Goal: Answer question/provide support

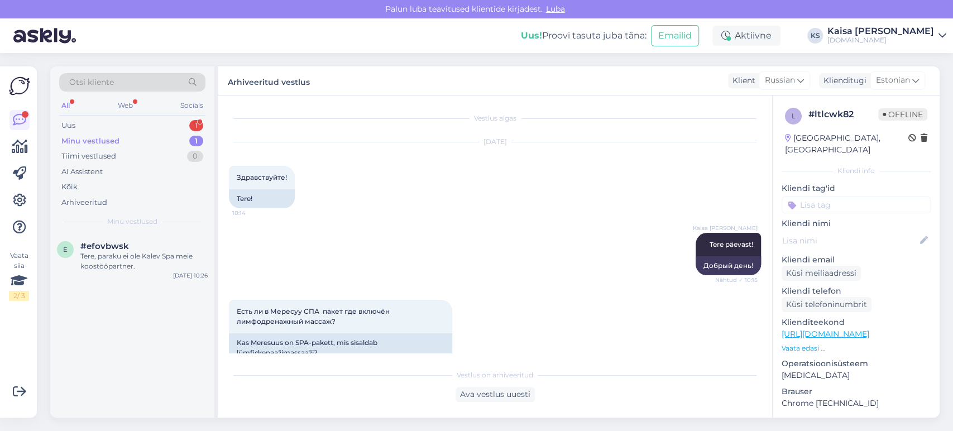
scroll to position [232, 0]
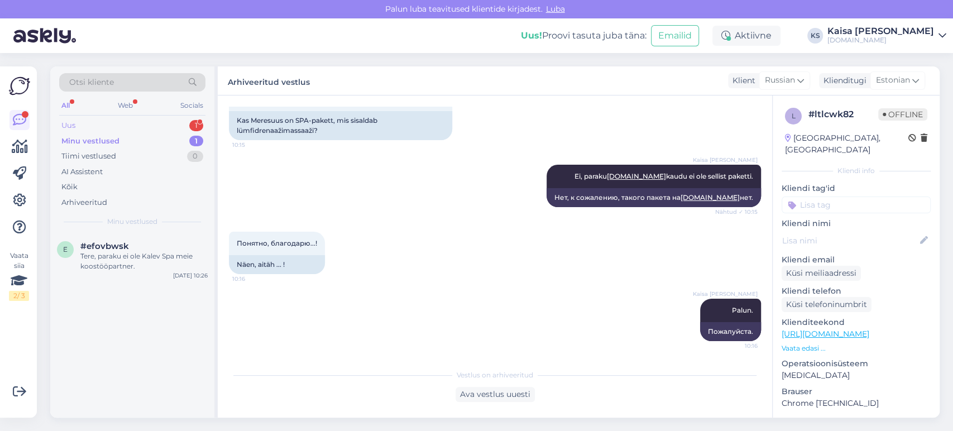
click at [164, 126] on div "Uus 1" at bounding box center [132, 126] width 146 height 16
click at [122, 268] on div "Tere, Kas siin pakettis [PERSON_NAME] imedemaa külastus hinna sees ja maksta pi…" at bounding box center [143, 261] width 127 height 20
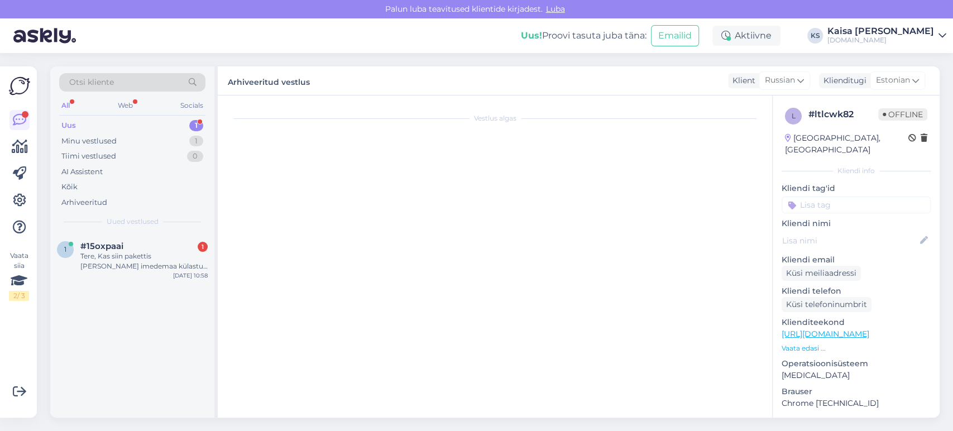
scroll to position [6, 0]
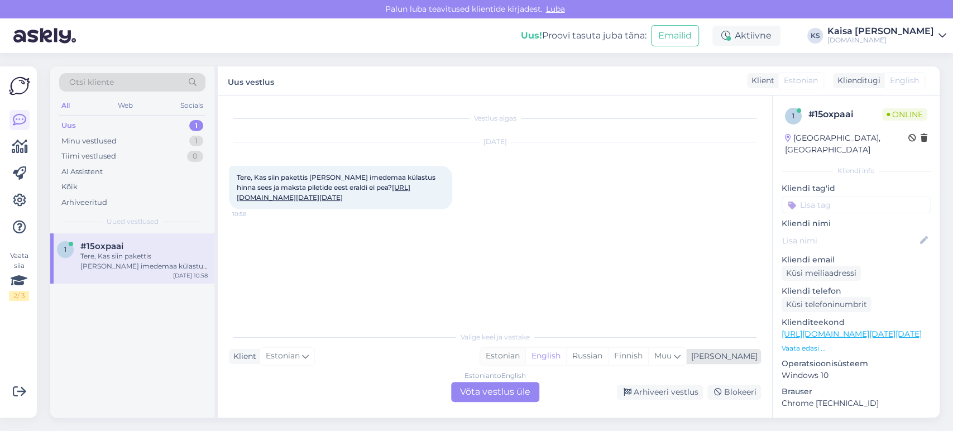
click at [525, 358] on div "Estonian" at bounding box center [502, 356] width 45 height 17
click at [512, 390] on div "Estonian to Estonian Võta vestlus üle" at bounding box center [495, 392] width 88 height 20
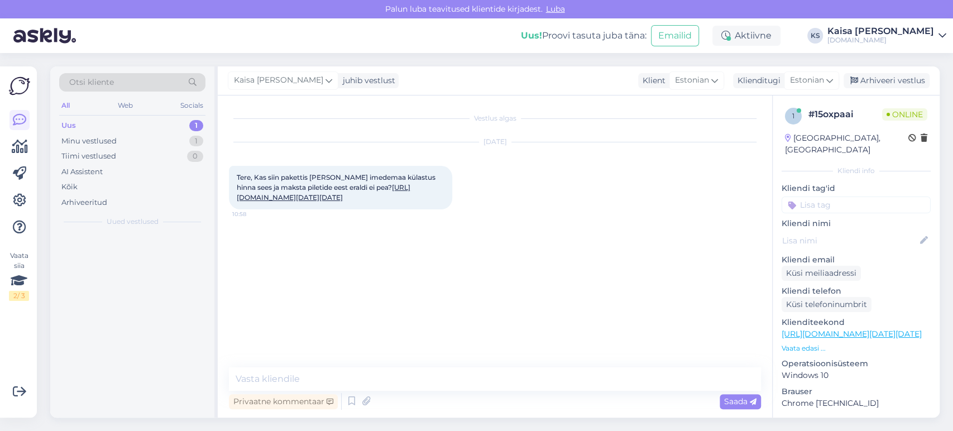
scroll to position [0, 0]
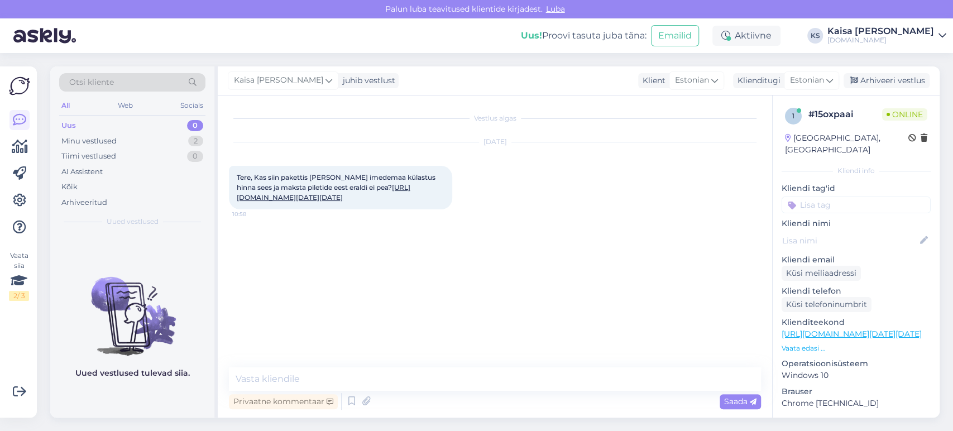
click at [347, 209] on div "Tere, Kas siin pakettis [PERSON_NAME] imedemaa külastus hinna sees ja maksta pi…" at bounding box center [340, 188] width 223 height 44
click at [348, 202] on link "[URL][DOMAIN_NAME][DATE][DATE]" at bounding box center [324, 192] width 174 height 18
click at [470, 383] on textarea at bounding box center [495, 378] width 532 height 23
paste textarea "[DATE]"
click at [428, 379] on textarea "Tere, jah kuni [DATE] on [PERSON_NAME] hinna sees" at bounding box center [495, 378] width 532 height 23
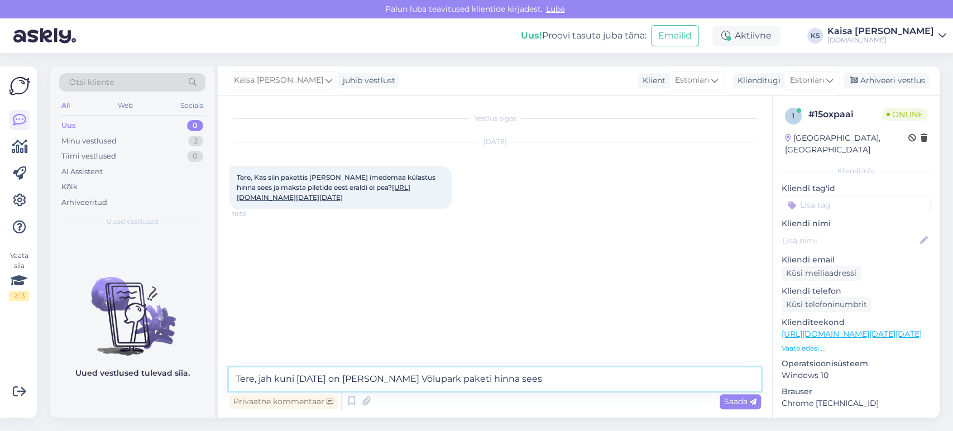
click at [542, 379] on textarea "Tere, jah kuni [DATE] on [PERSON_NAME] Võlupark paketi hinna sees" at bounding box center [495, 378] width 532 height 23
type textarea "Tere, jah kuni [DATE] on [PERSON_NAME] Võlupark paketi hinna sees."
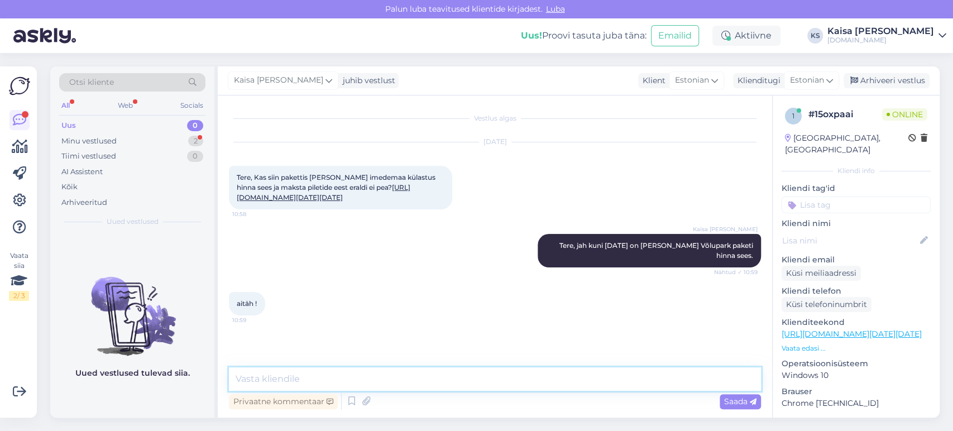
scroll to position [60, 0]
click at [388, 372] on textarea at bounding box center [495, 378] width 532 height 23
type textarea "Palun."
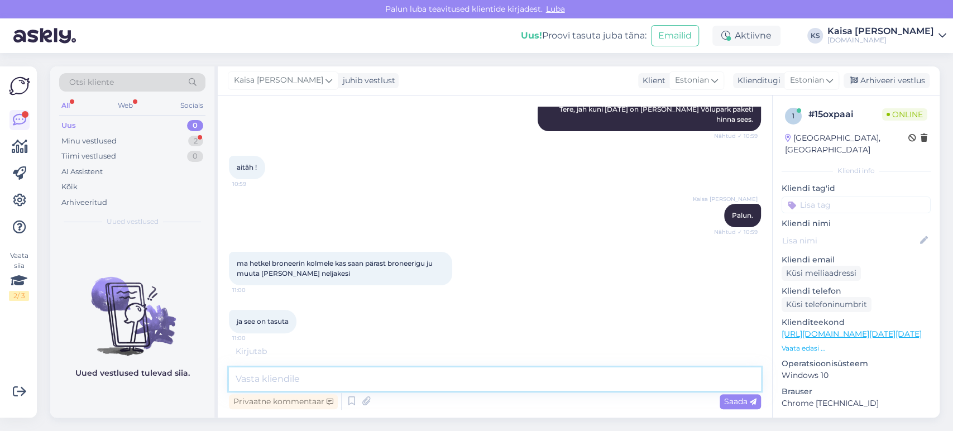
scroll to position [226, 0]
click at [391, 385] on textarea at bounding box center [495, 378] width 532 height 23
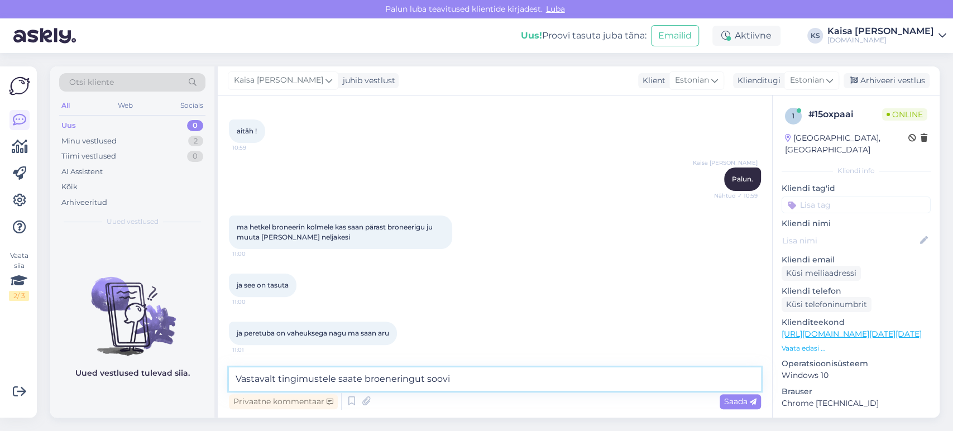
scroll to position [310, 0]
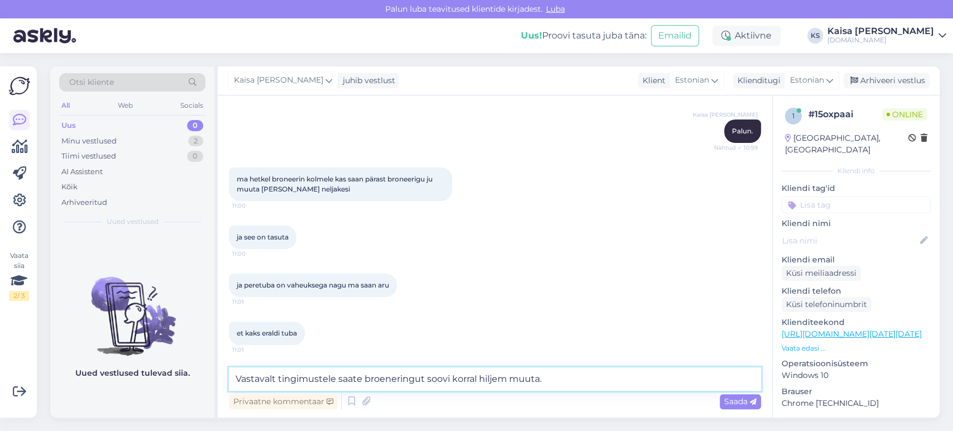
click at [389, 376] on textarea "Vastavalt tingimustele saate broeneringut soovi korral hiljem muuta." at bounding box center [495, 378] width 532 height 23
click at [583, 374] on textarea "Vastavalt tingimustele saate broneeringut soovi korral hiljem muuta." at bounding box center [495, 378] width 532 height 23
paste textarea "Peretuba koosneb kahest kõrvuti asuvast kahekohalisest toast, mis on omavahel ü…"
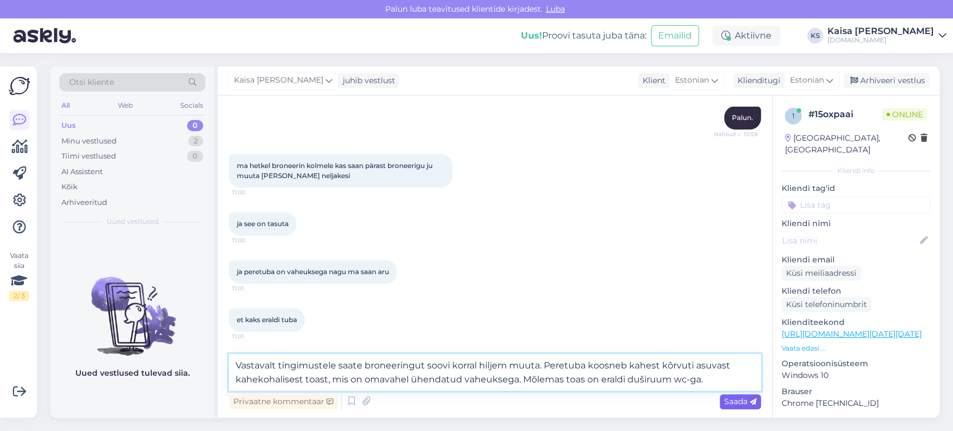
type textarea "Vastavalt tingimustele saate broneeringut soovi korral hiljem muuta. Peretuba k…"
click at [737, 398] on span "Saada" at bounding box center [740, 401] width 32 height 10
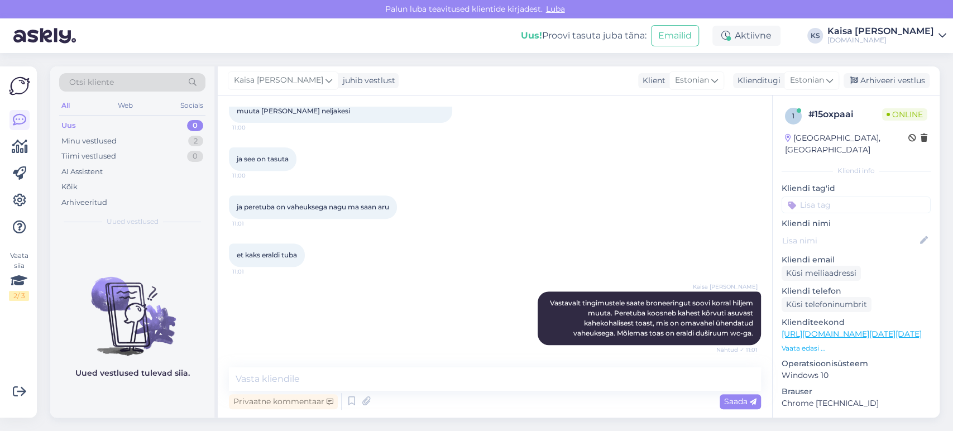
scroll to position [437, 0]
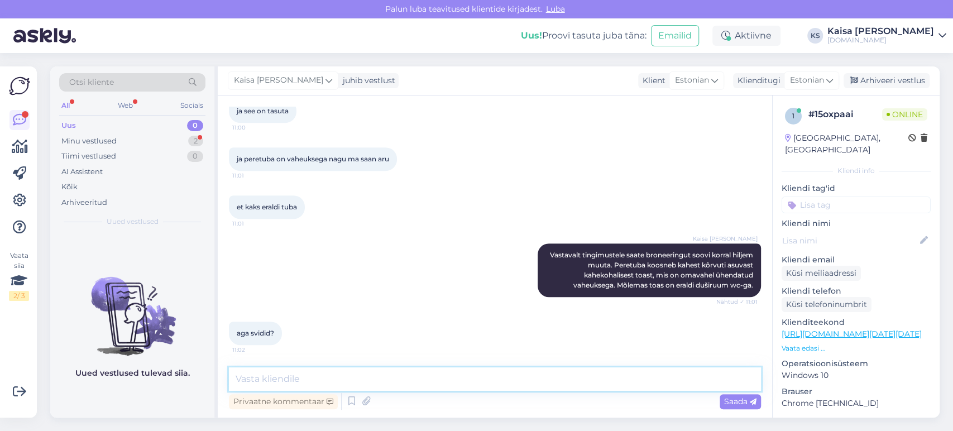
click at [476, 387] on textarea at bounding box center [495, 378] width 532 height 23
click at [284, 380] on textarea "Sviidid on ühetoalised toad" at bounding box center [495, 378] width 532 height 23
click at [413, 378] on textarea "Sviidid on avarad ühetoalised toad" at bounding box center [495, 378] width 532 height 23
type textarea "Sviidid on avarad ühetoalised toad."
click at [724, 404] on span "Saada" at bounding box center [740, 401] width 32 height 10
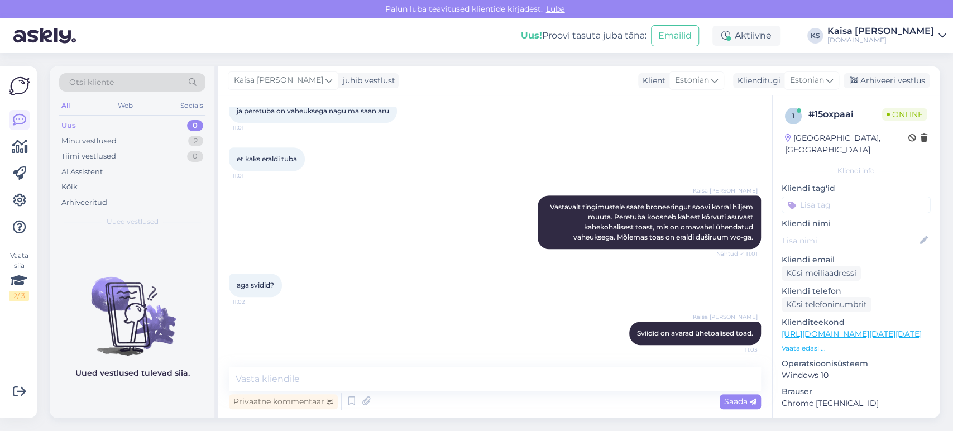
scroll to position [485, 0]
click at [548, 306] on div "aga svidid? 11:02" at bounding box center [495, 285] width 532 height 48
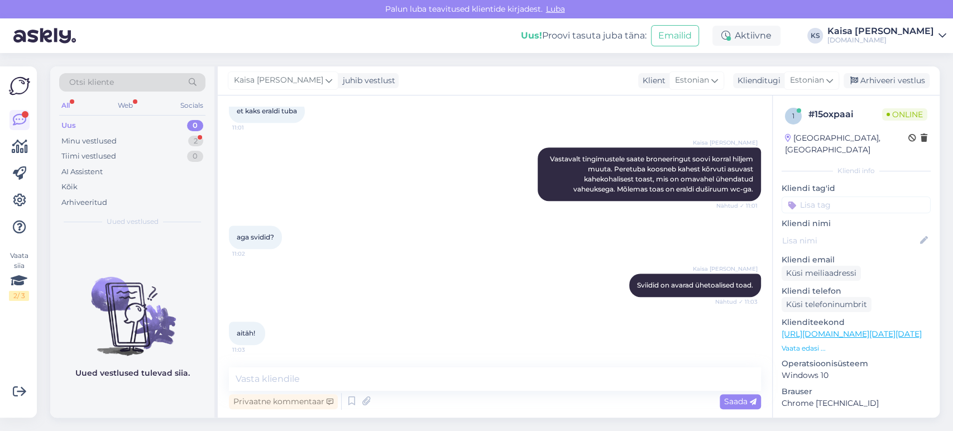
scroll to position [533, 0]
click at [383, 370] on textarea at bounding box center [495, 378] width 532 height 23
type textarea "Palun."
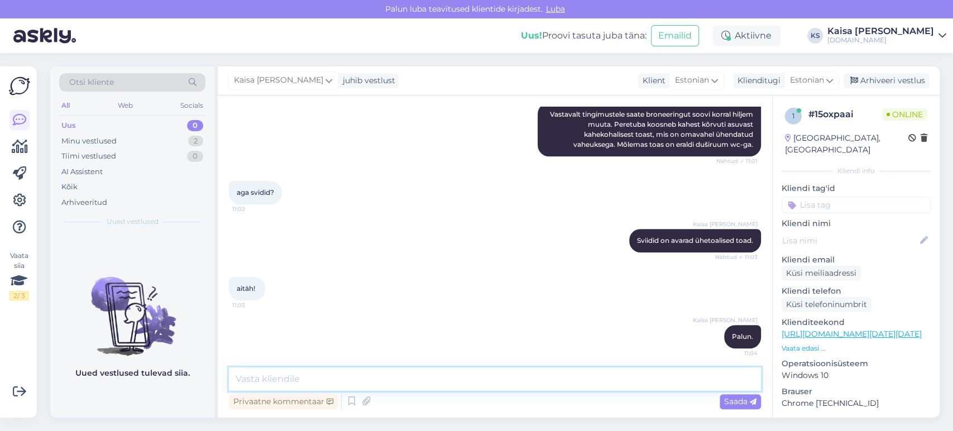
scroll to position [581, 0]
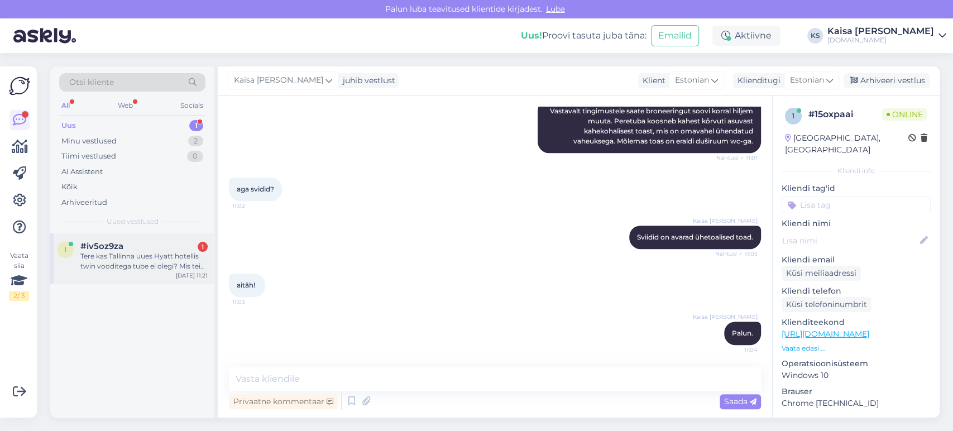
click at [135, 251] on div "Tere kas Tallinna uues Hyatt hotellis twin vooditega tube ei olegi? Mis teie le…" at bounding box center [143, 261] width 127 height 20
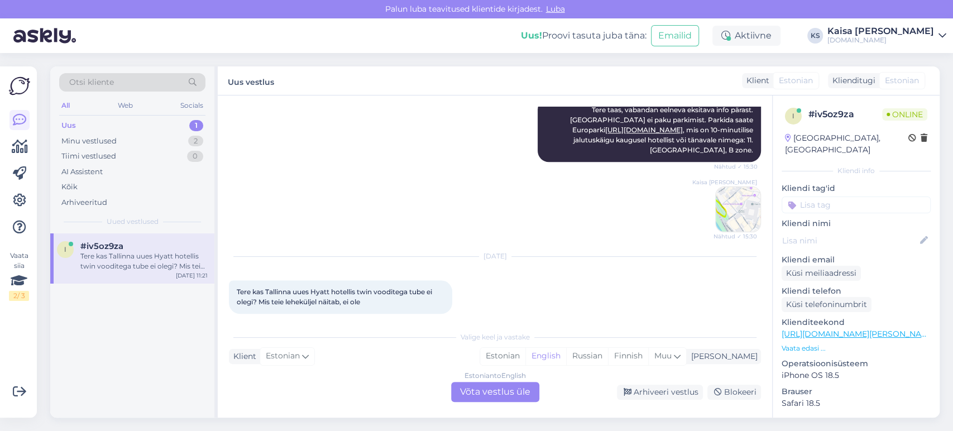
click at [797, 343] on p "Vaata edasi ..." at bounding box center [856, 348] width 149 height 10
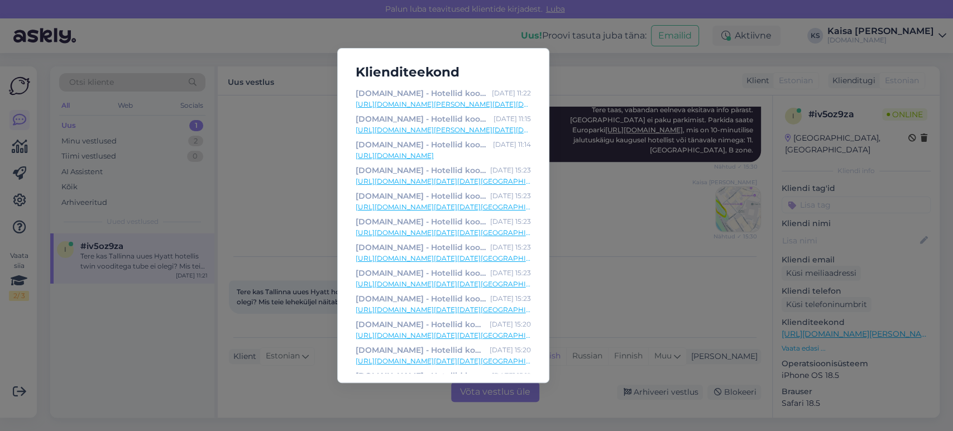
click at [503, 106] on link "[URL][DOMAIN_NAME][PERSON_NAME][DATE][DATE]" at bounding box center [443, 104] width 175 height 10
click at [601, 277] on div "Klienditeekond [DOMAIN_NAME] - Hotellid koos võluvate lisavõimalustega [DATE] 1…" at bounding box center [476, 215] width 953 height 431
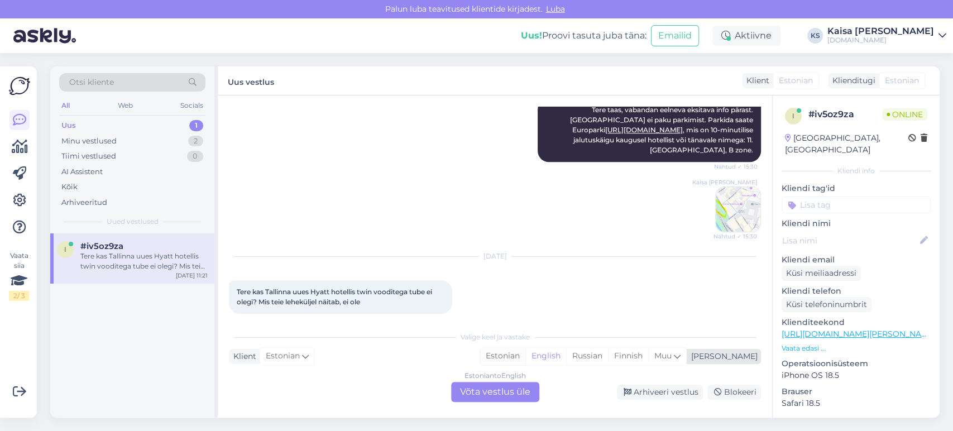
click at [525, 356] on div "Estonian" at bounding box center [502, 356] width 45 height 17
click at [523, 384] on div "Estonian to Estonian Võta vestlus üle" at bounding box center [495, 392] width 88 height 20
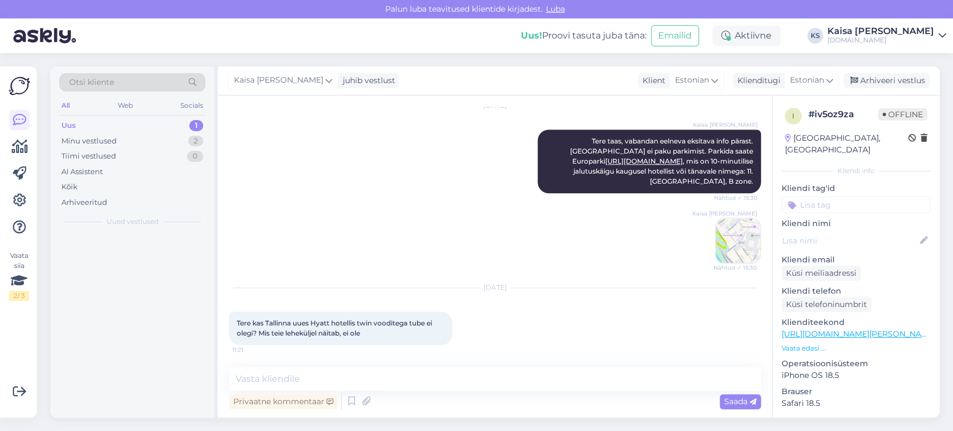
scroll to position [581, 0]
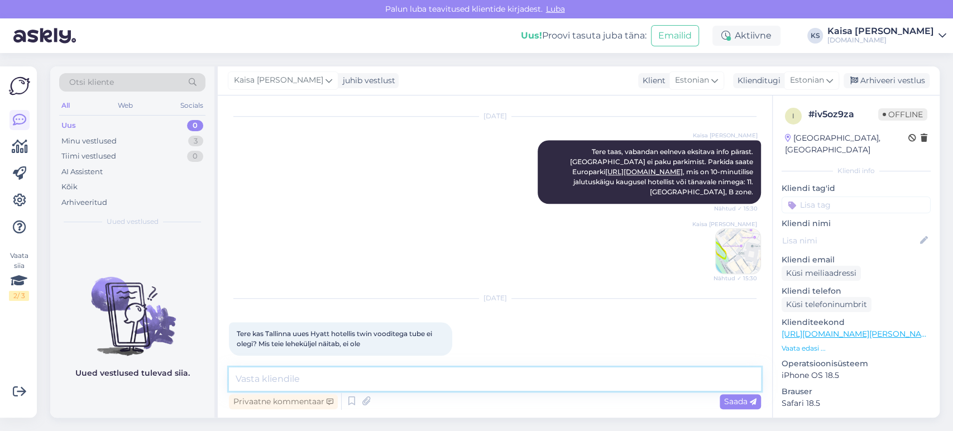
click at [523, 381] on textarea at bounding box center [495, 378] width 532 height 23
type textarea "Tere"
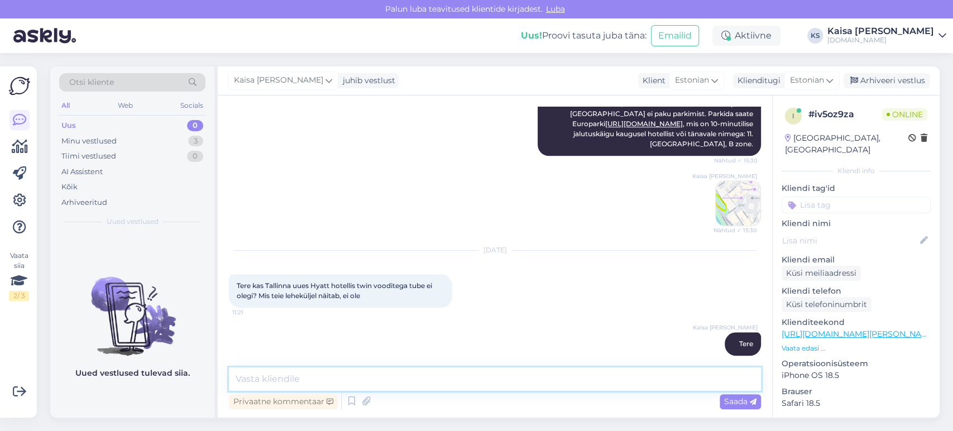
click at [510, 377] on textarea at bounding box center [495, 378] width 532 height 23
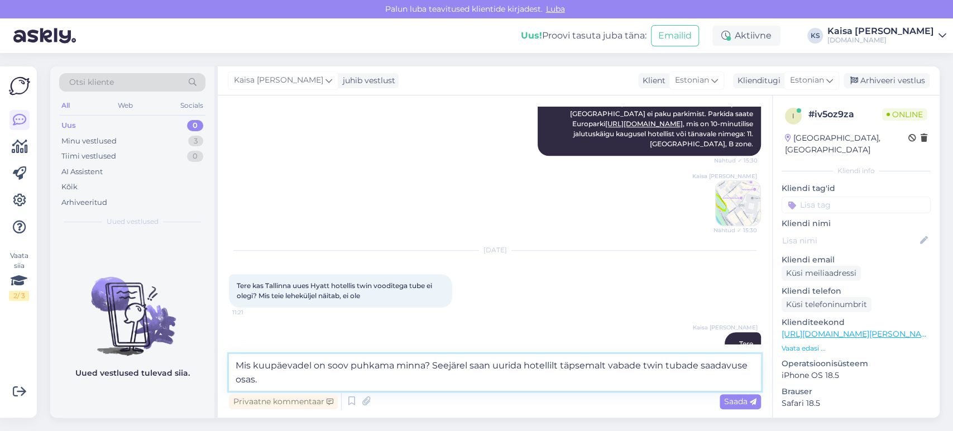
type textarea "Mis kuupäevadel on soov puhkama minna? Seejärel saan uurida hotellilt täpsemalt…"
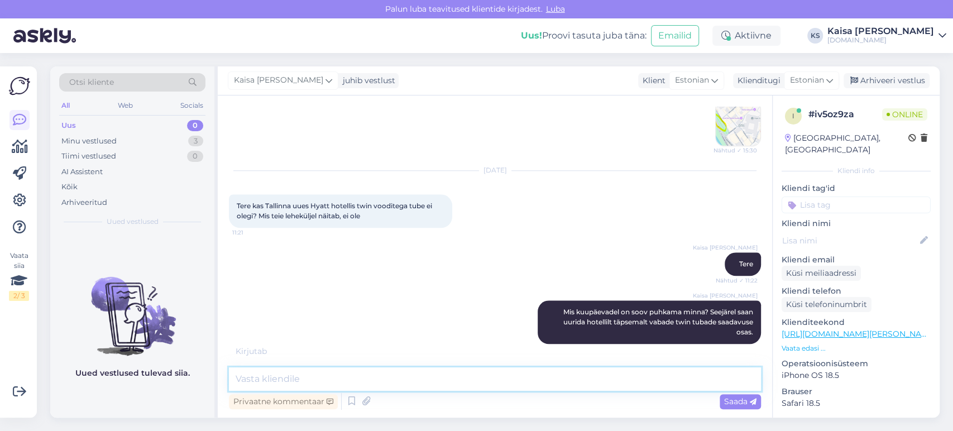
scroll to position [697, 0]
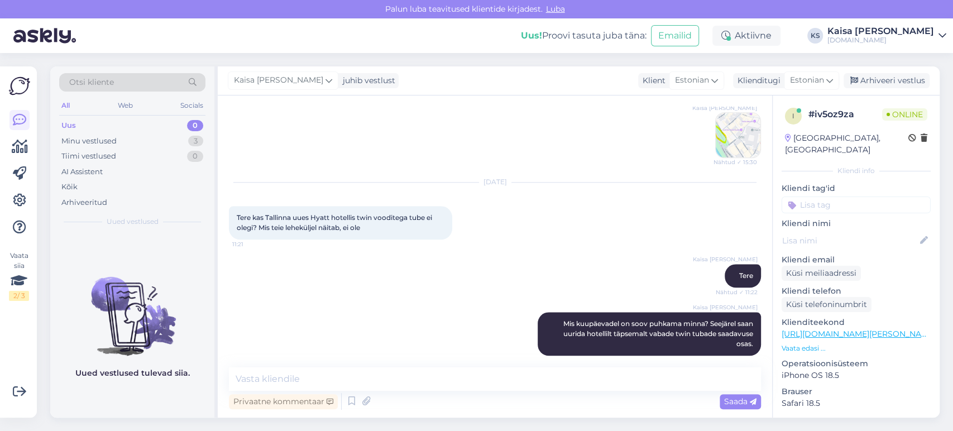
click at [516, 259] on div "Kaisa [PERSON_NAME] Tere Nähtud ✓ 11:22" at bounding box center [495, 276] width 532 height 48
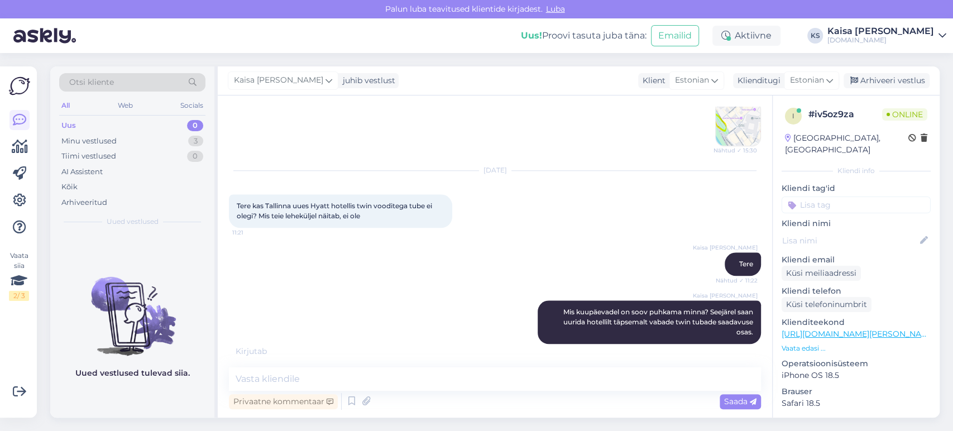
scroll to position [745, 0]
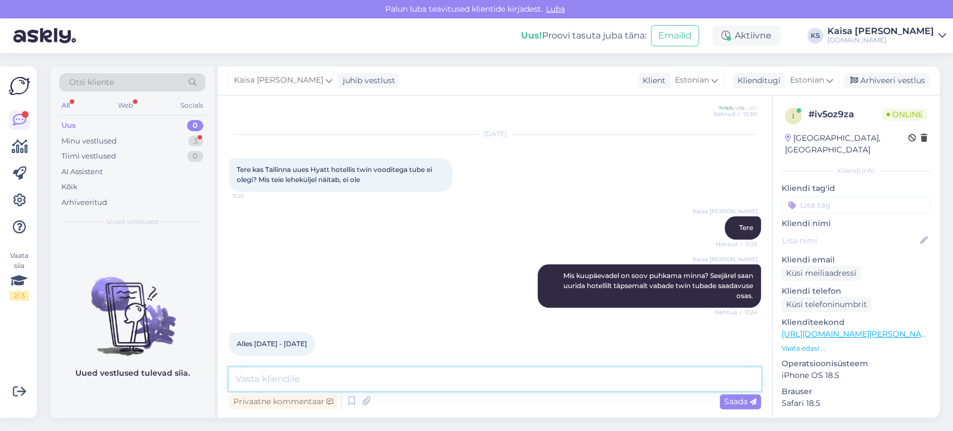
click at [431, 370] on textarea at bounding box center [495, 378] width 532 height 23
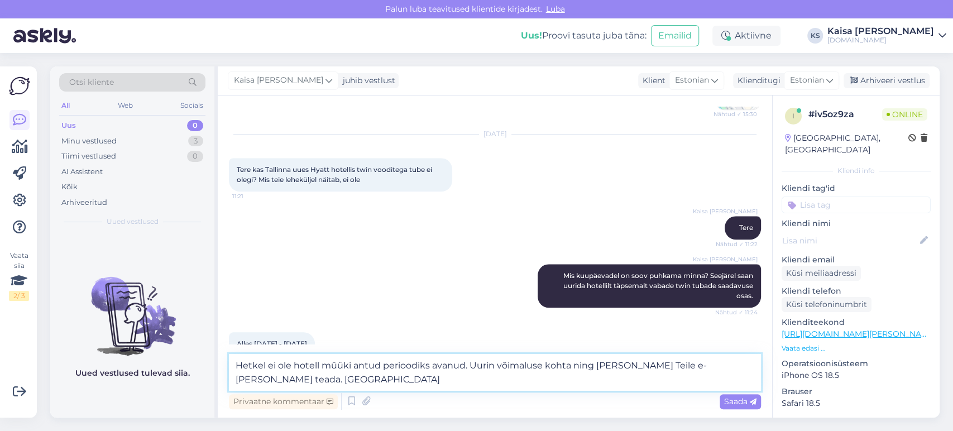
scroll to position [757, 0]
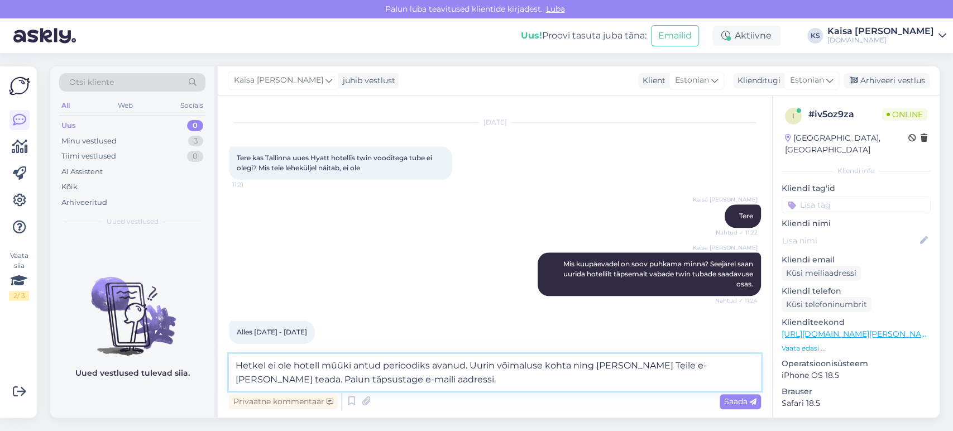
type textarea "Hetkel ei ole hotell müüki antud perioodiks avanud. Uurin võimaluse kohta ning …"
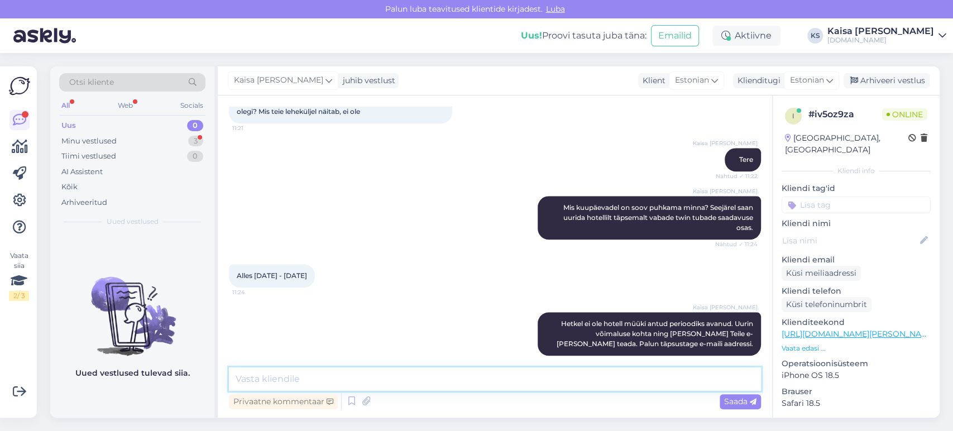
scroll to position [861, 0]
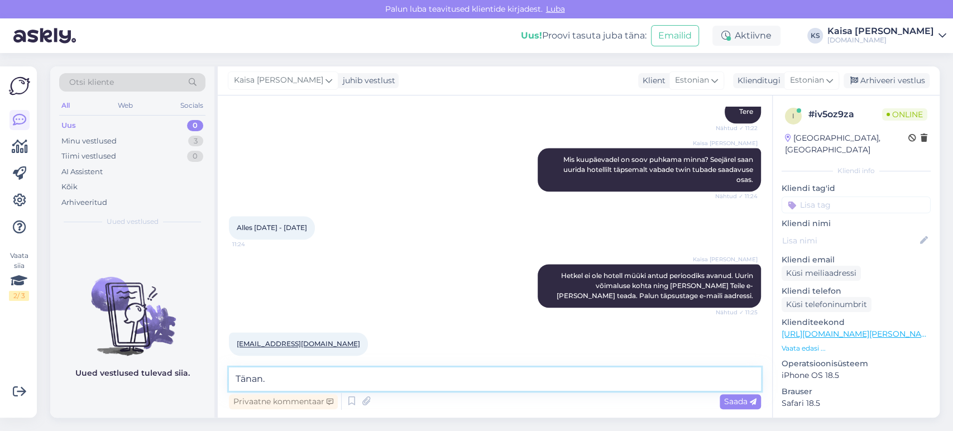
type textarea "Tänan."
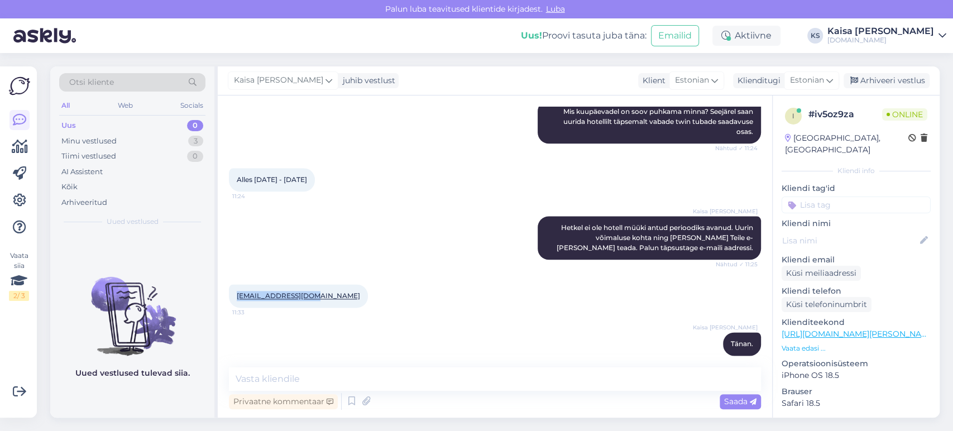
drag, startPoint x: 312, startPoint y: 284, endPoint x: 237, endPoint y: 284, distance: 74.8
click at [237, 284] on div "[EMAIL_ADDRESS][DOMAIN_NAME] 11:33" at bounding box center [298, 295] width 139 height 23
copy link "[EMAIL_ADDRESS][DOMAIN_NAME]"
